Goal: Information Seeking & Learning: Learn about a topic

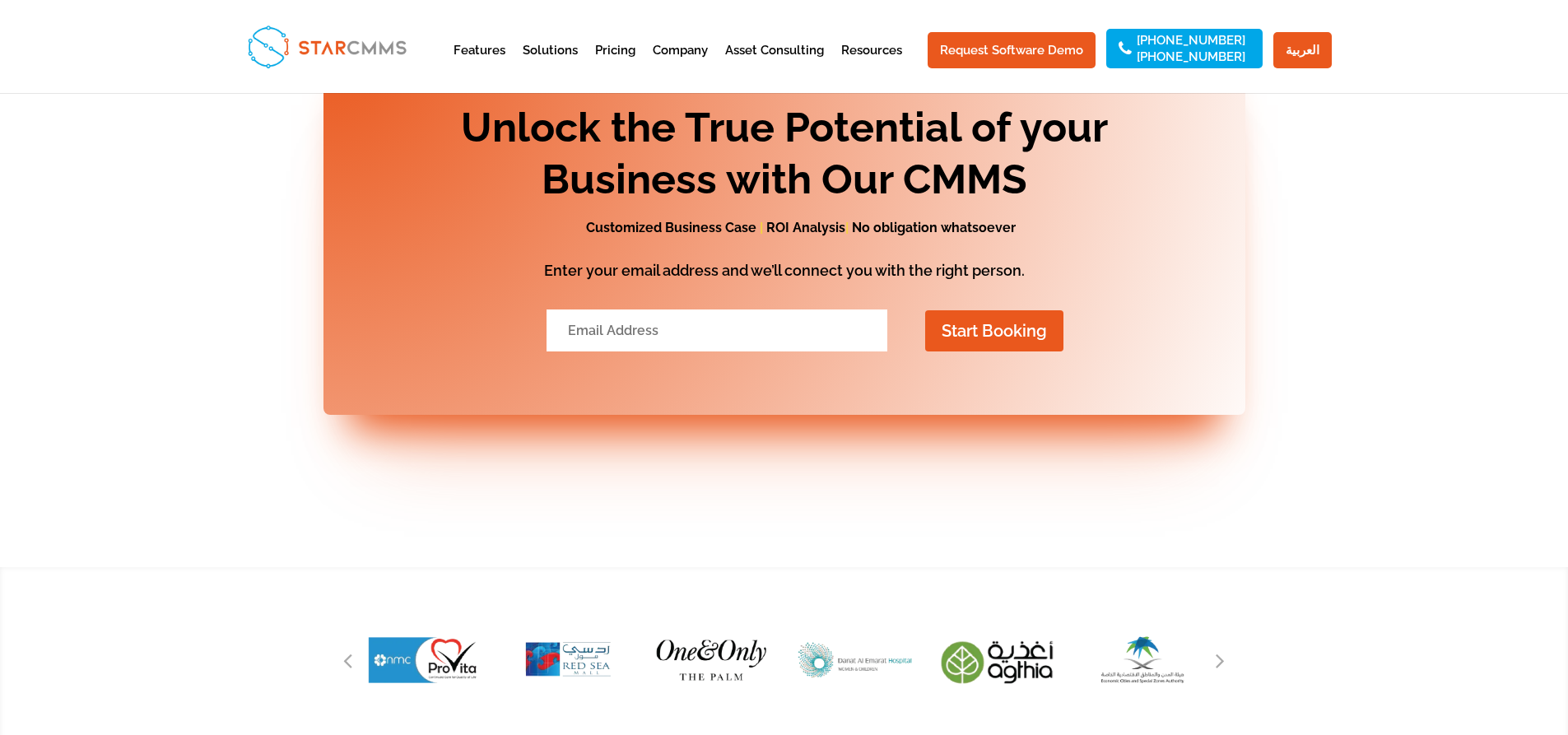
scroll to position [6779, 0]
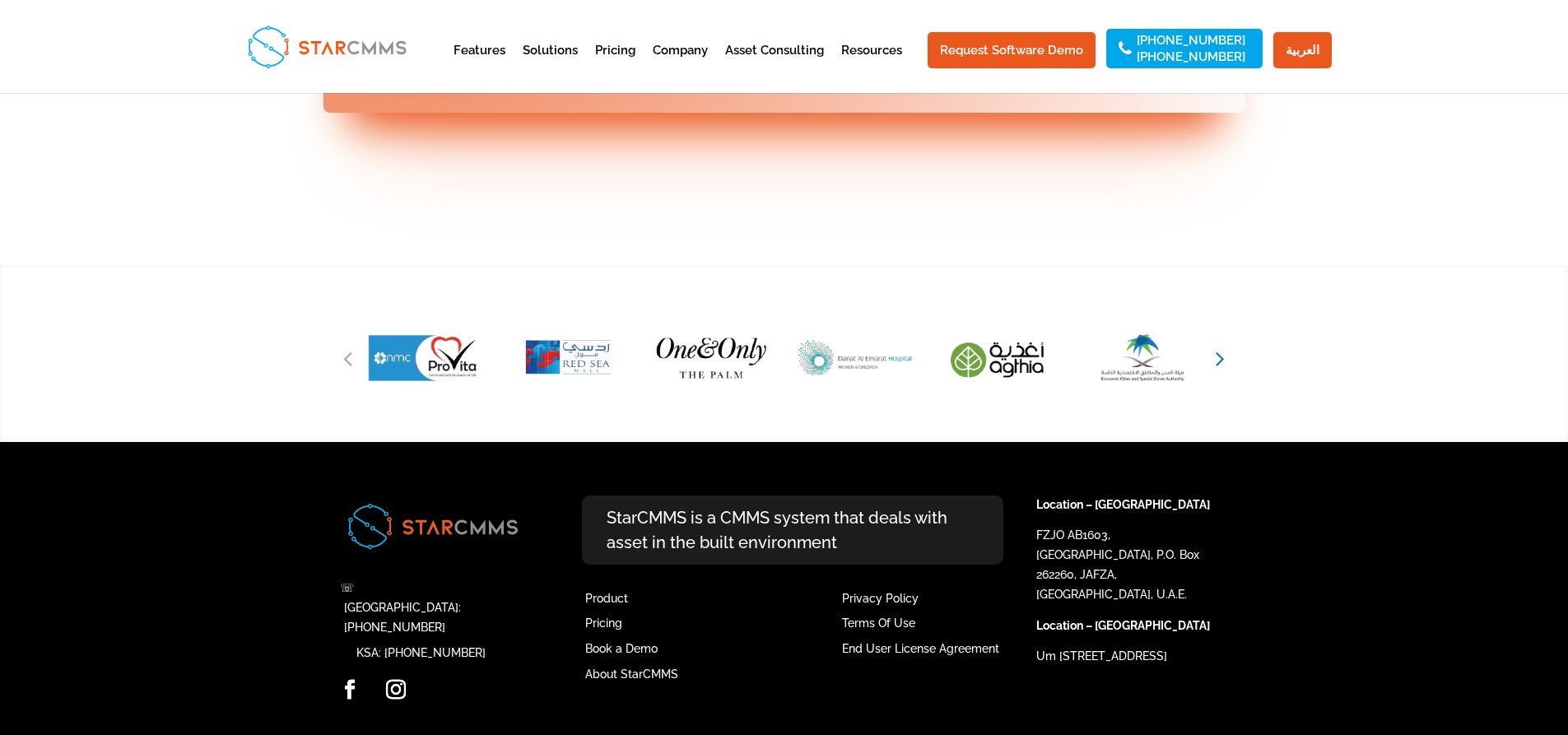
click at [838, 370] on icon "Next slide" at bounding box center [1220, 359] width 9 height 23
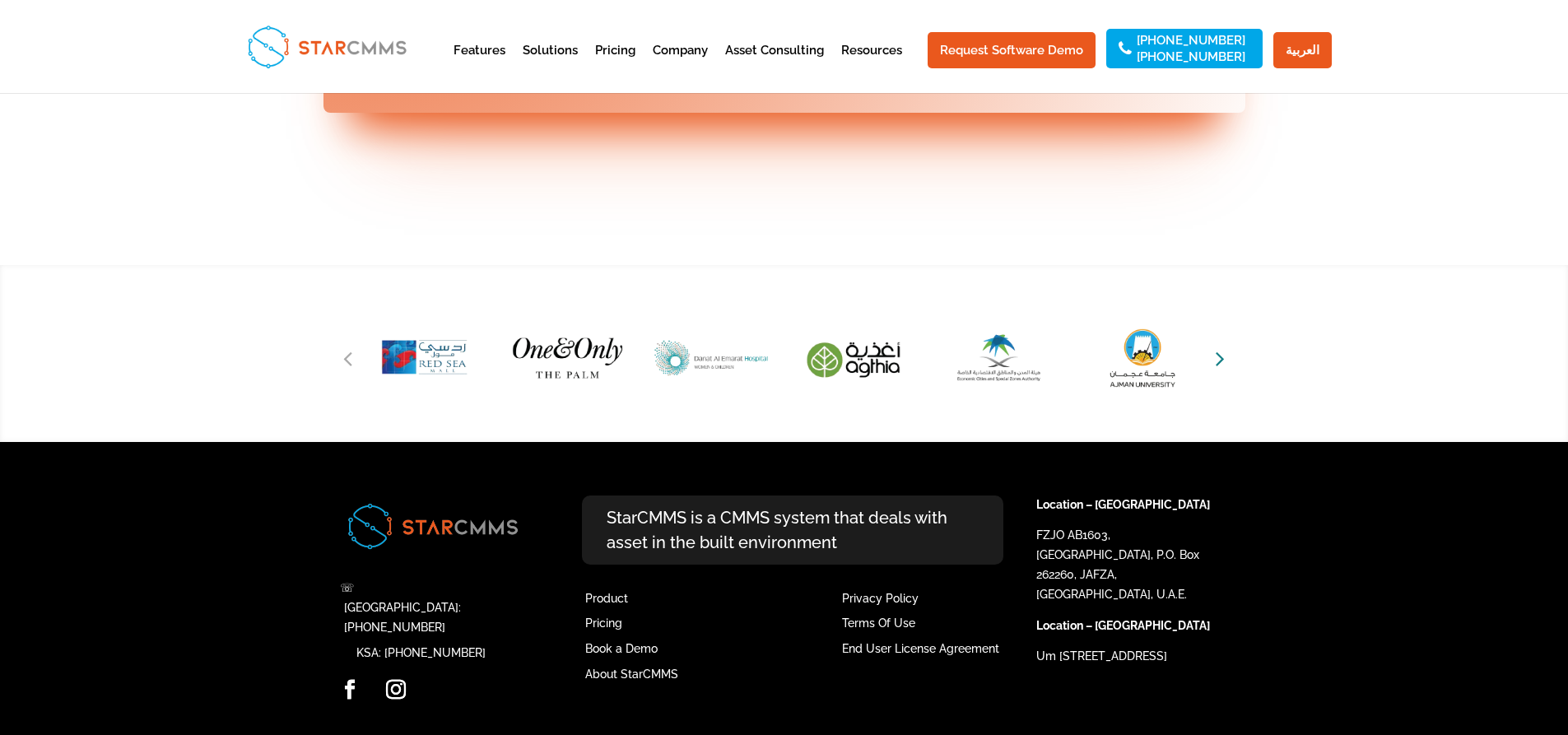
click at [838, 370] on icon "Next slide" at bounding box center [1220, 359] width 9 height 23
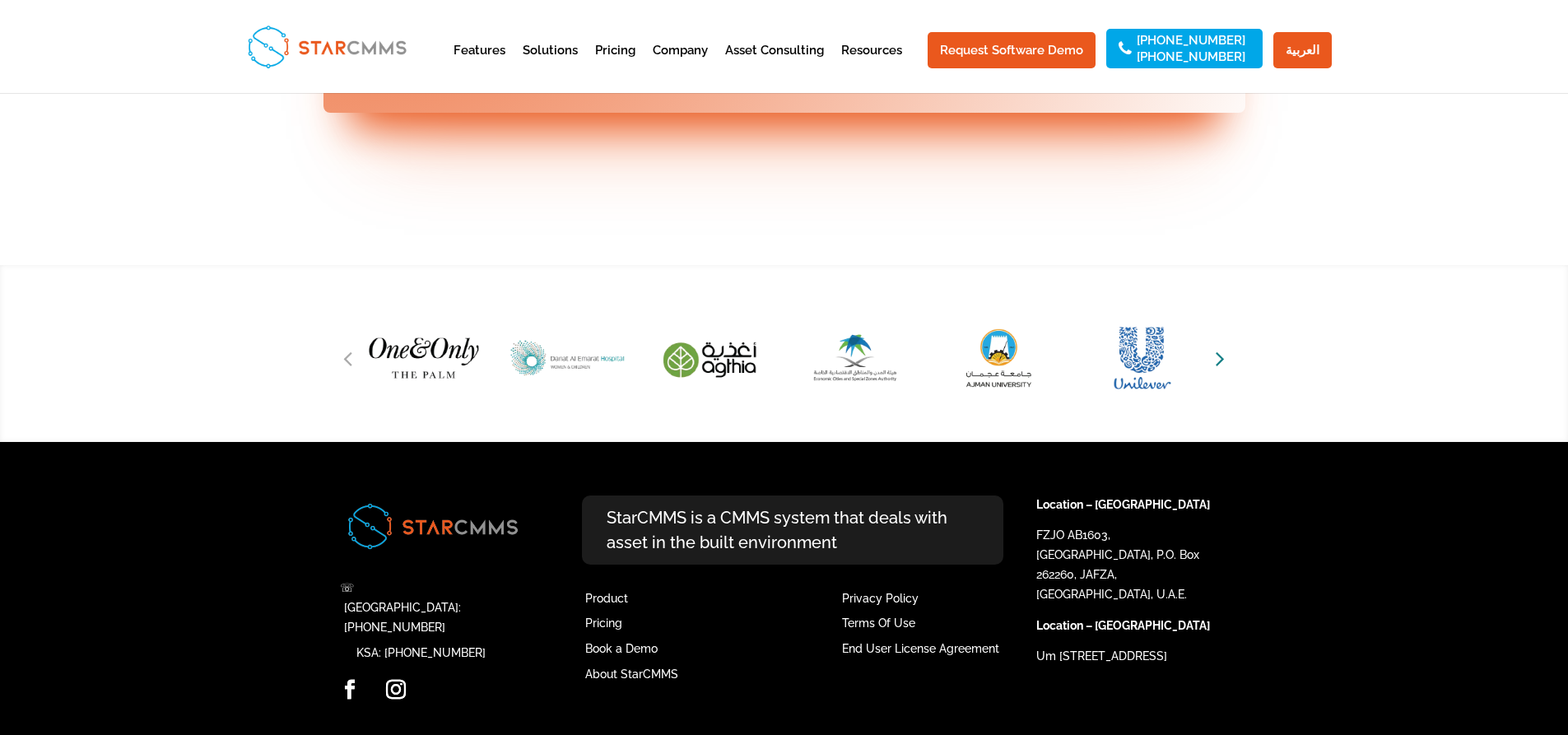
click at [838, 370] on icon "Next slide" at bounding box center [1220, 359] width 9 height 23
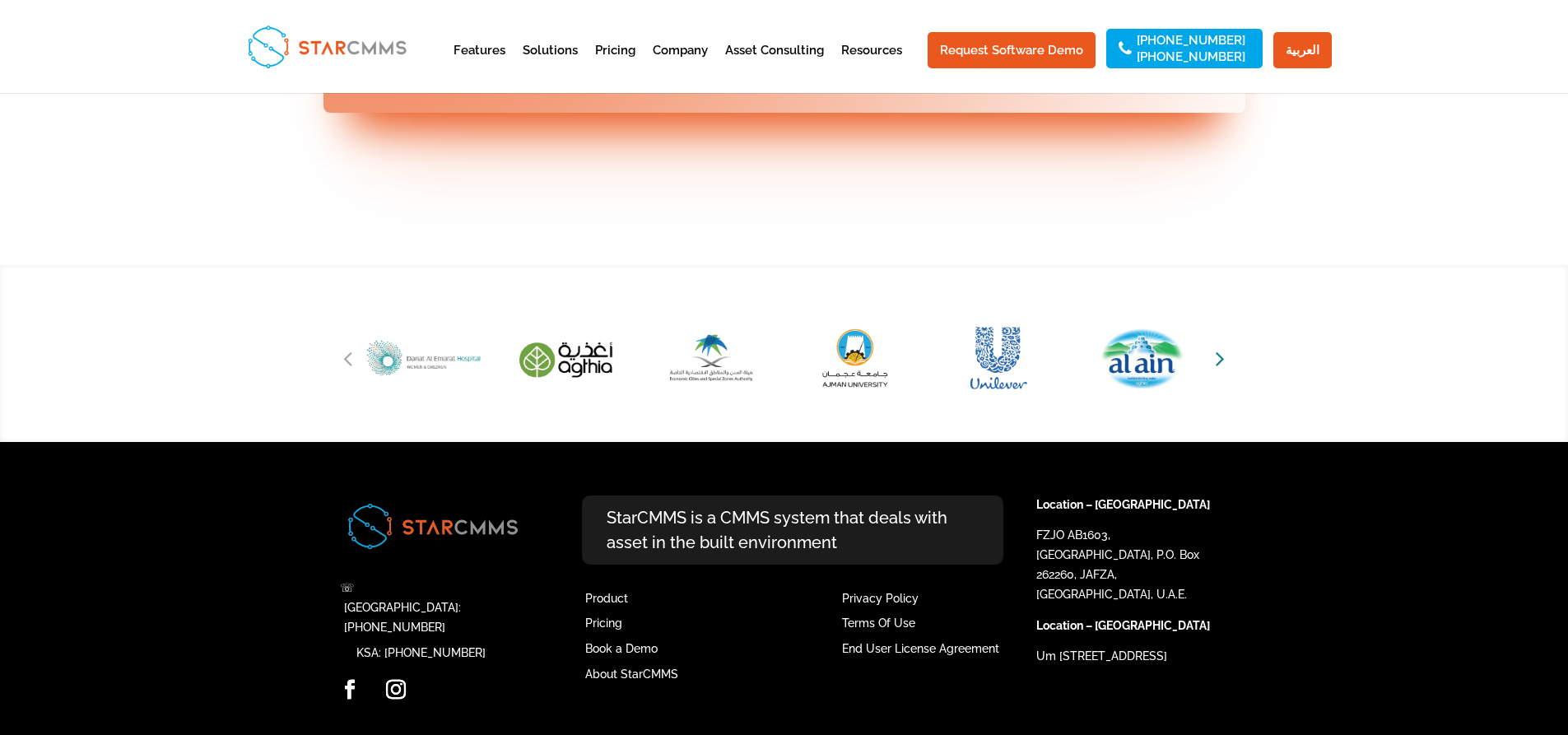
click at [838, 370] on icon "Next slide" at bounding box center [1220, 359] width 9 height 23
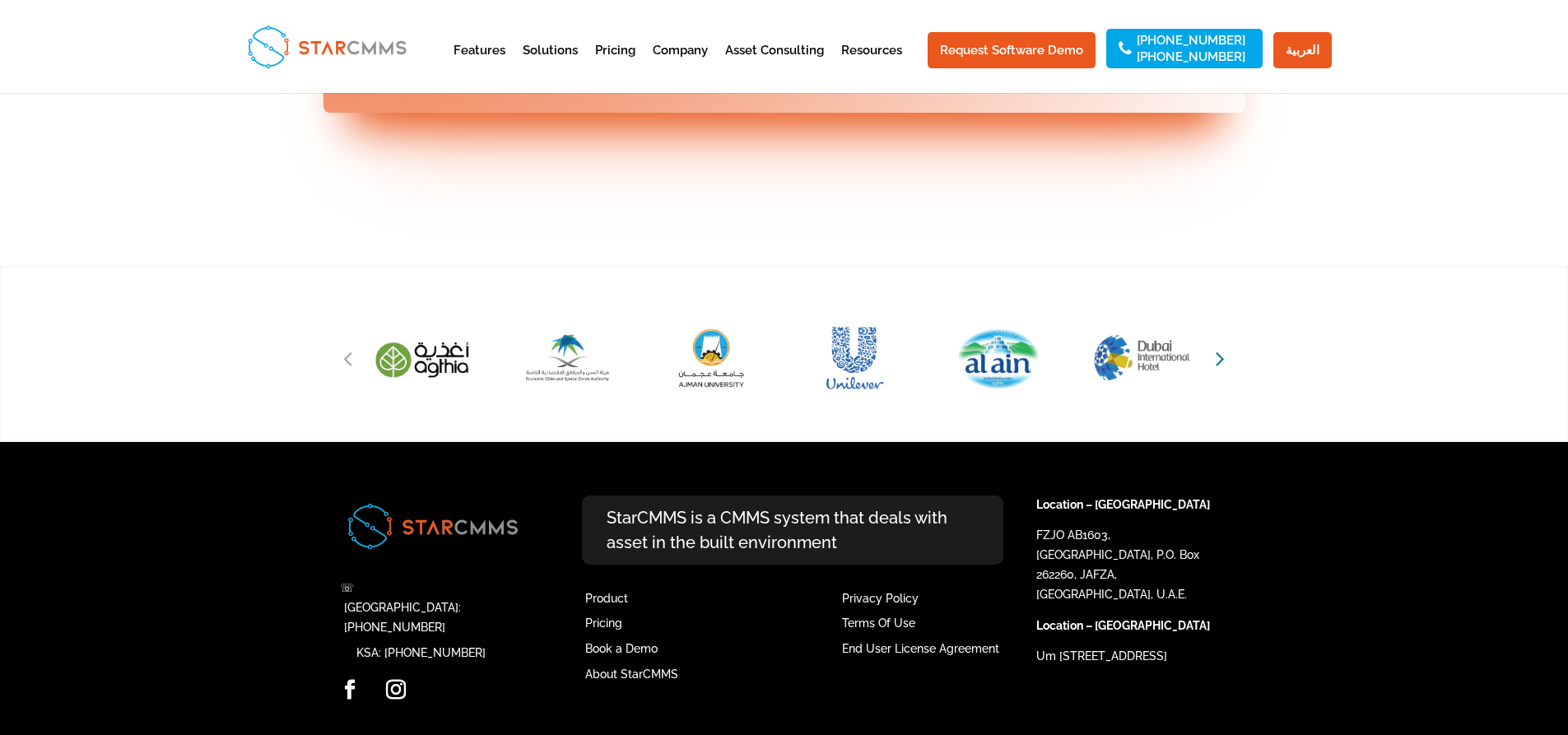
click at [838, 370] on icon "Next slide" at bounding box center [1220, 359] width 9 height 23
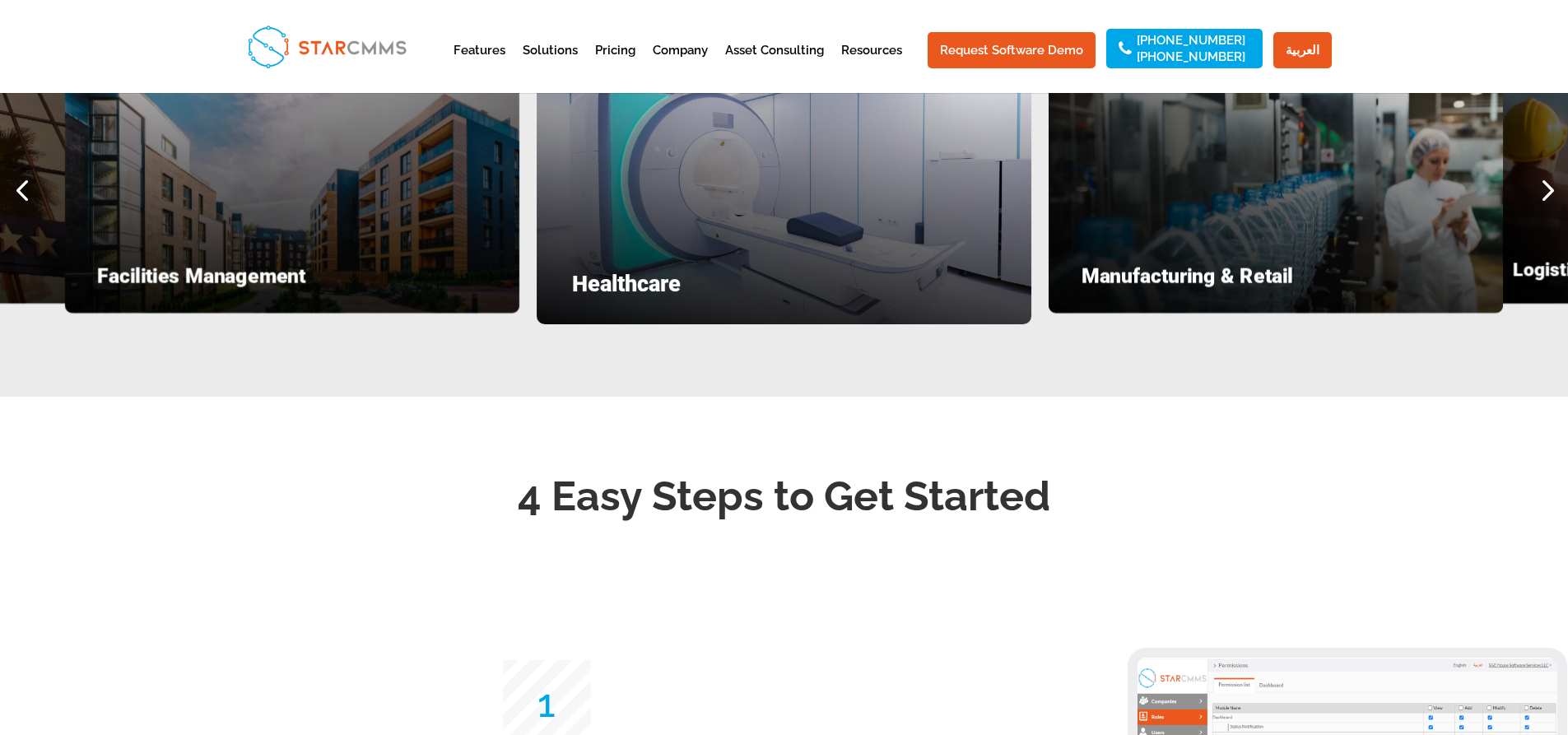
scroll to position [2300, 0]
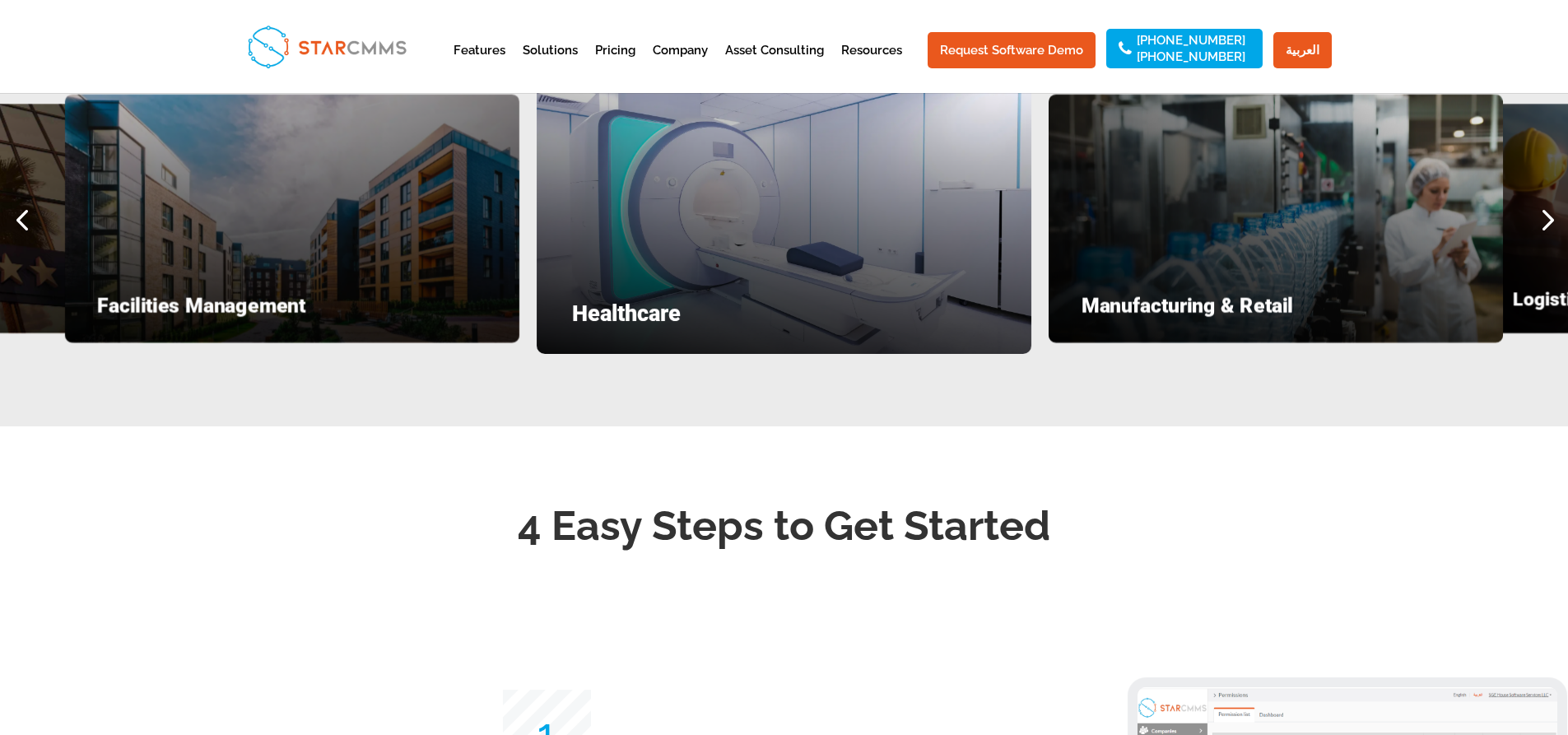
click at [290, 325] on h4 "Facilities Management" at bounding box center [291, 310] width 389 height 28
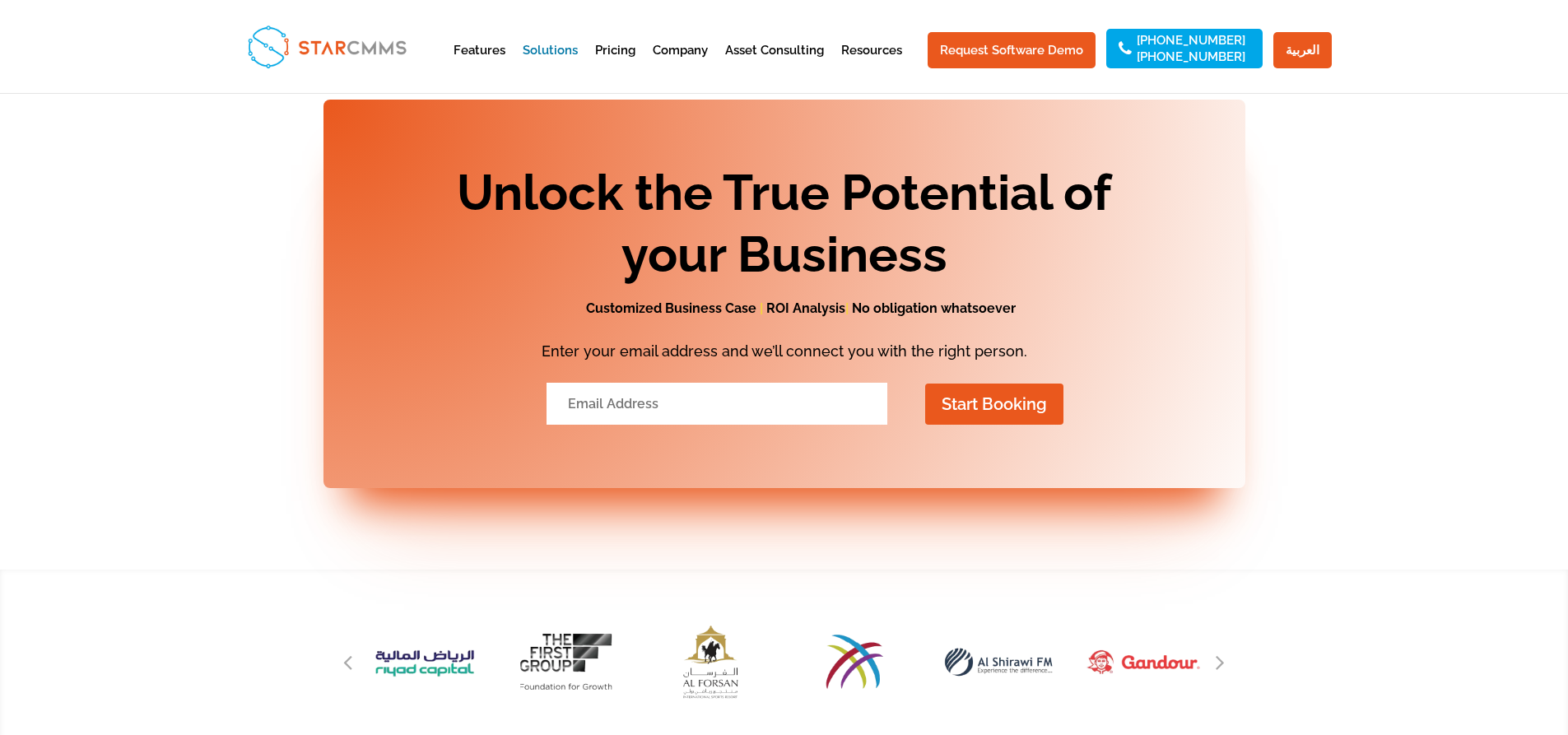
scroll to position [2292, 0]
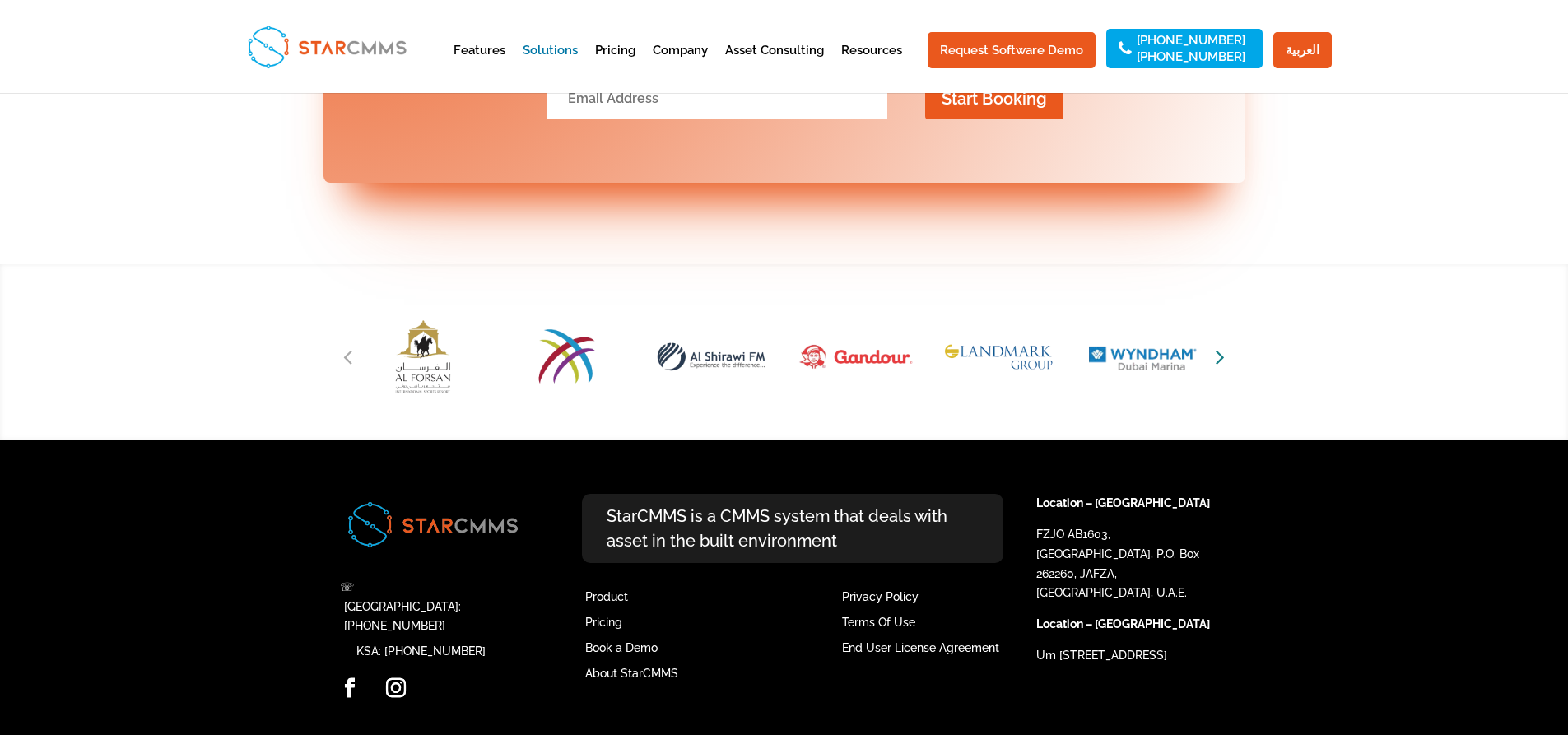
click at [1219, 367] on icon "Next slide" at bounding box center [1220, 357] width 9 height 23
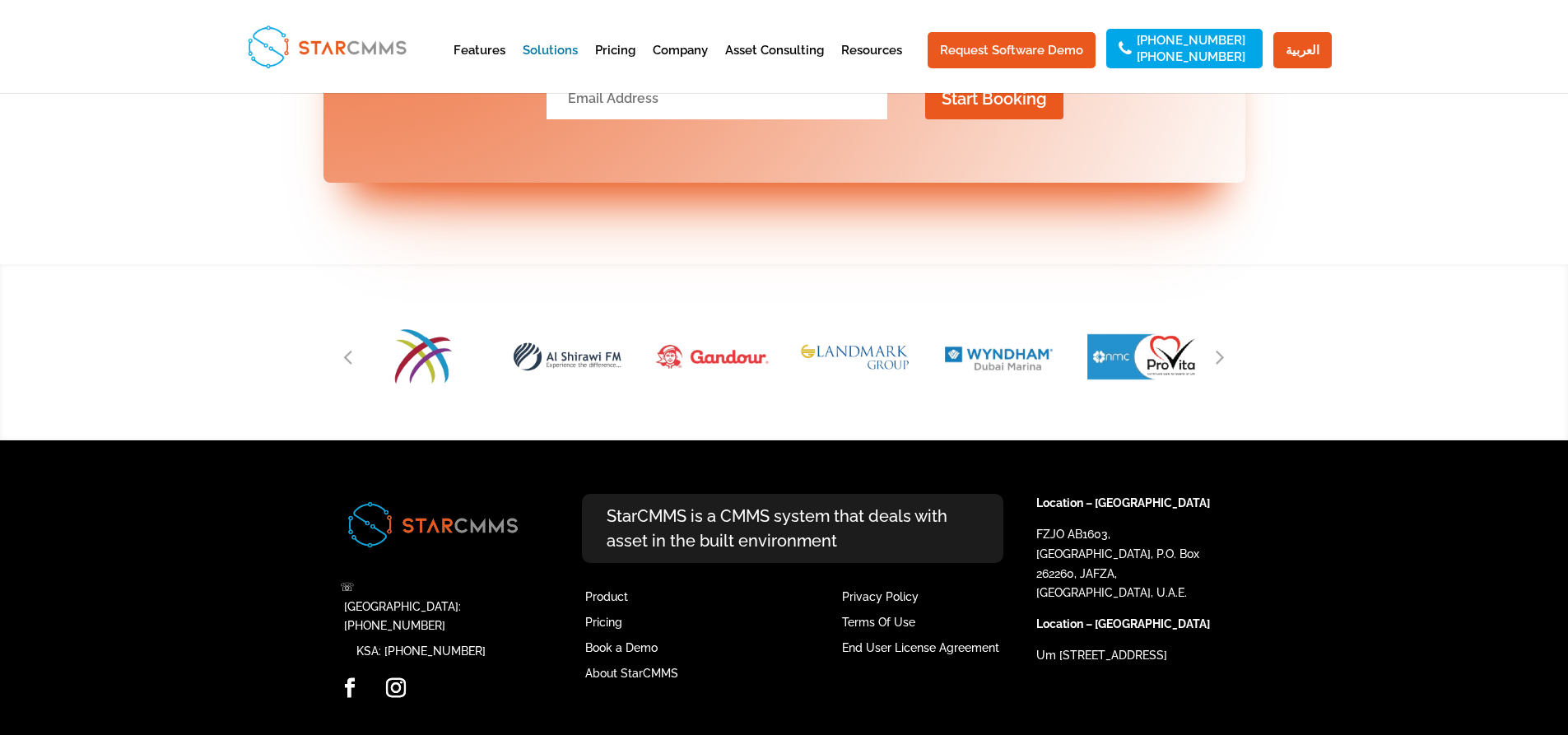
click at [1216, 375] on div at bounding box center [785, 357] width 889 height 118
click at [1218, 360] on icon "Next slide" at bounding box center [1220, 357] width 9 height 23
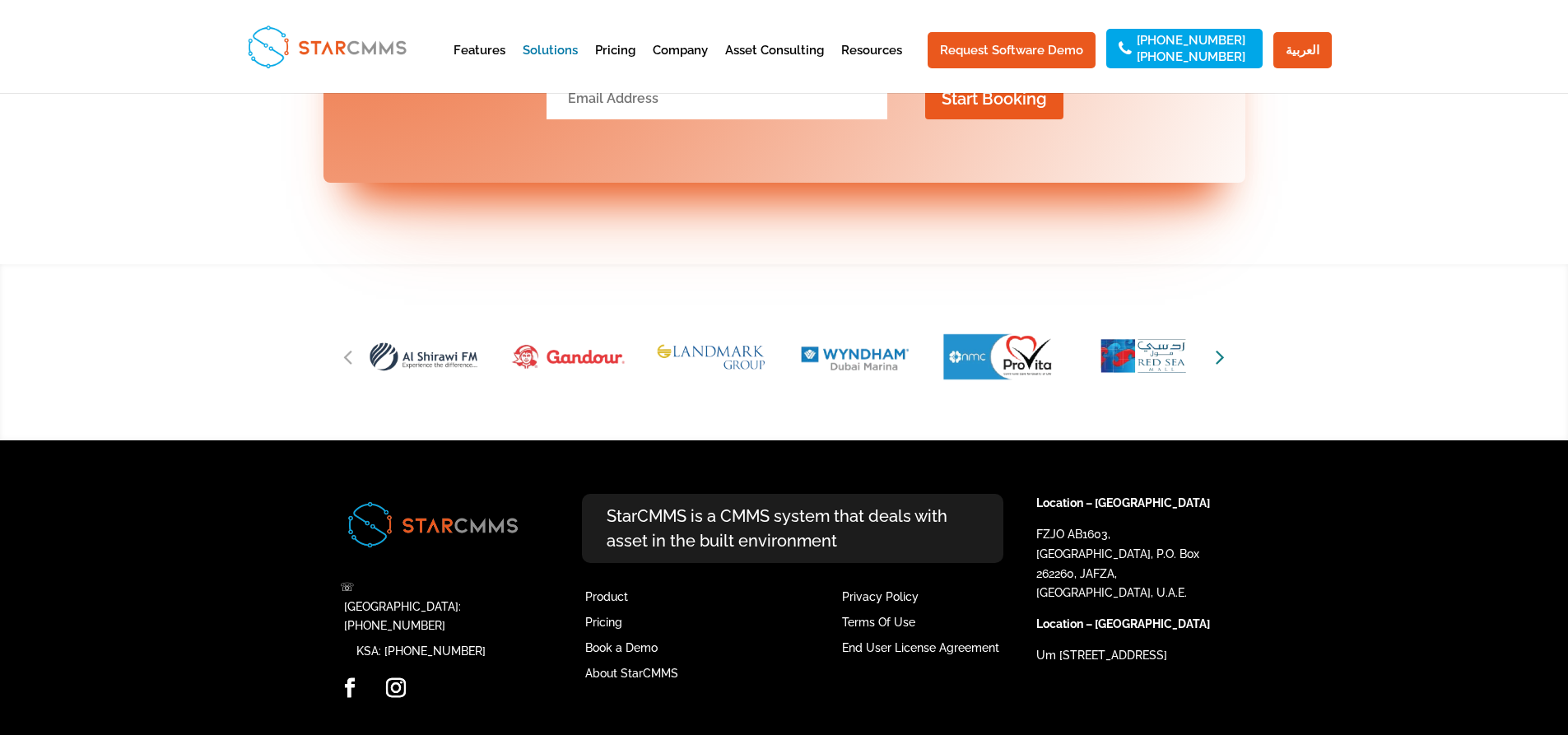
click at [1216, 362] on icon "Next slide" at bounding box center [1220, 357] width 9 height 23
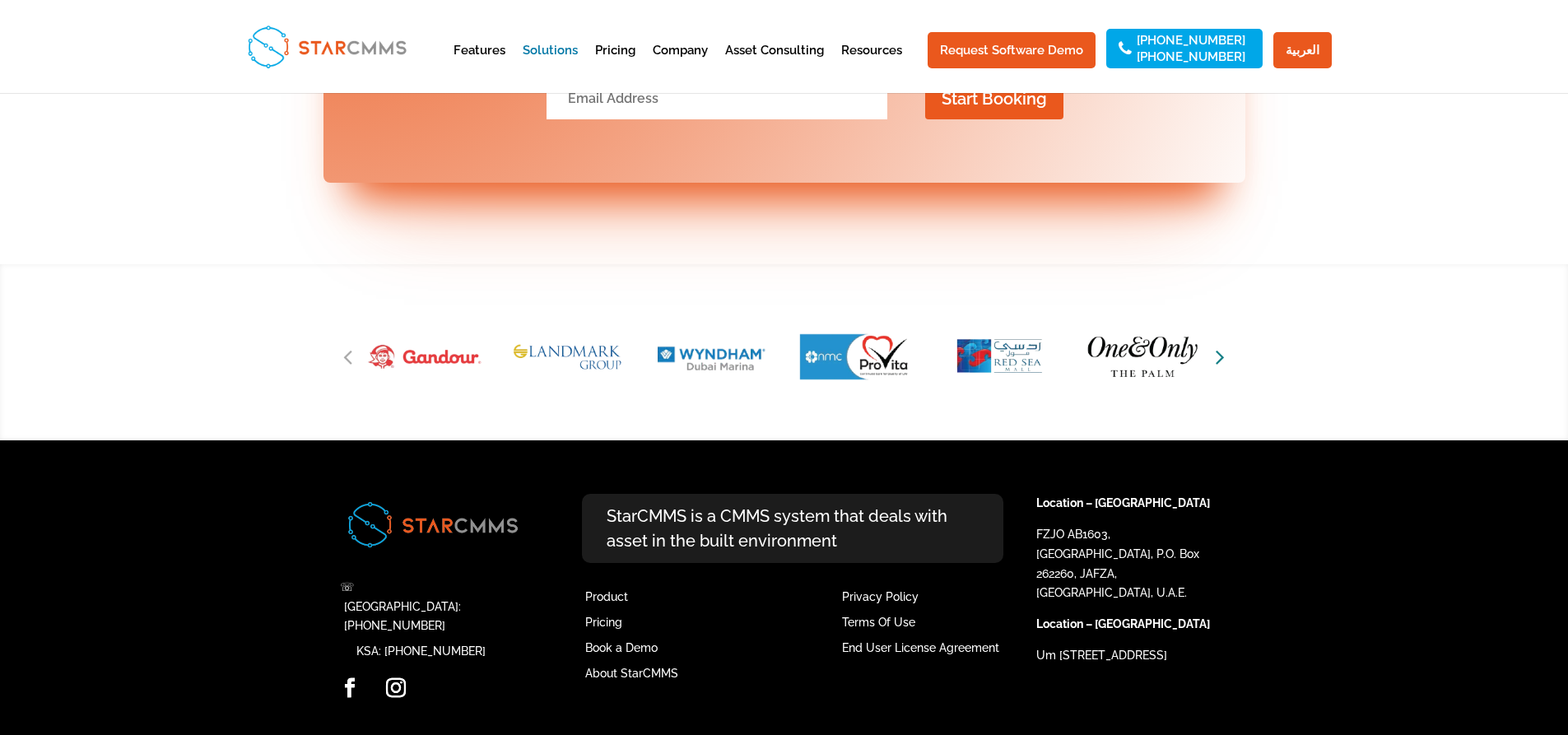
click at [1216, 362] on icon "Next slide" at bounding box center [1220, 357] width 9 height 23
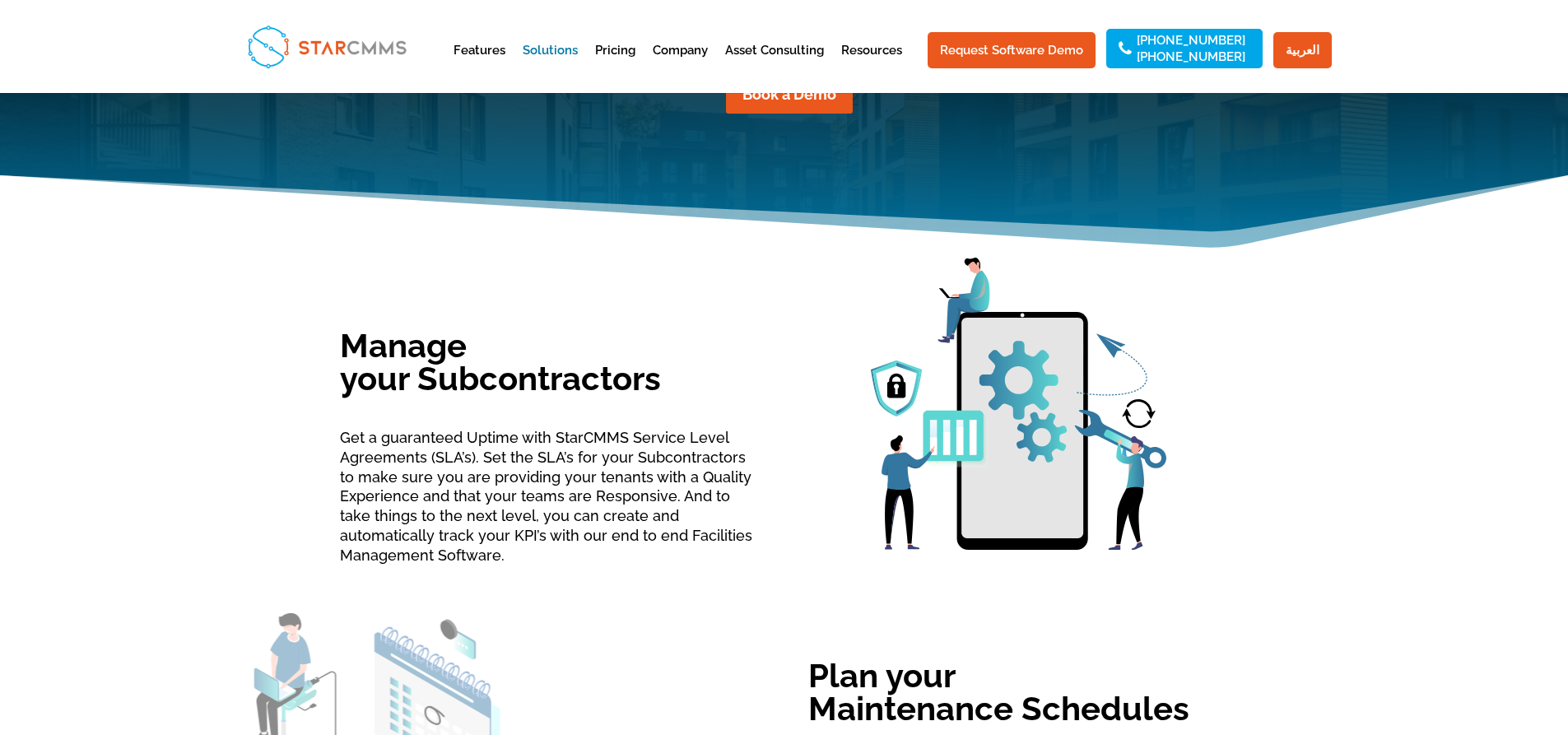
scroll to position [398, 0]
